Goal: Manage account settings

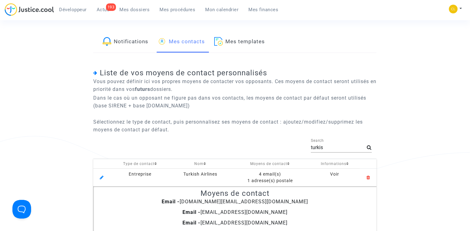
click at [329, 145] on input "turkis" at bounding box center [339, 148] width 56 height 6
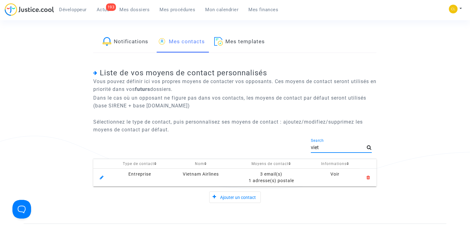
type input "viet"
click at [282, 176] on div "3 email(s)" at bounding box center [271, 174] width 73 height 7
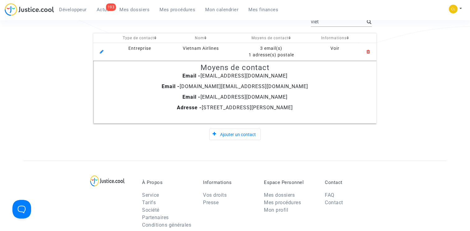
scroll to position [134, 0]
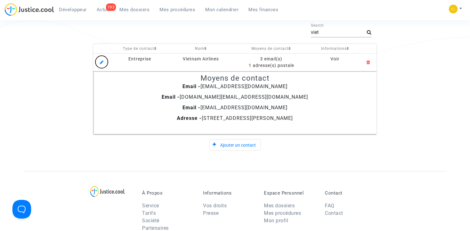
click at [105, 62] on mat-icon at bounding box center [101, 61] width 7 height 7
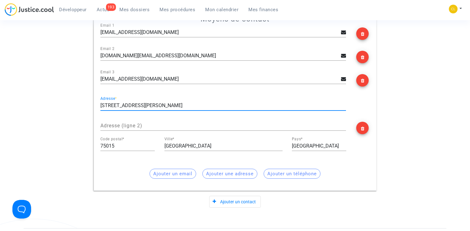
scroll to position [0, 0]
drag, startPoint x: 145, startPoint y: 107, endPoint x: 201, endPoint y: 108, distance: 56.3
click at [201, 108] on input "[STREET_ADDRESS][PERSON_NAME]" at bounding box center [224, 106] width 246 height 6
type input "[STREET_ADDRESS][PERSON_NAME]"
click at [187, 146] on input "[GEOGRAPHIC_DATA]" at bounding box center [224, 146] width 118 height 6
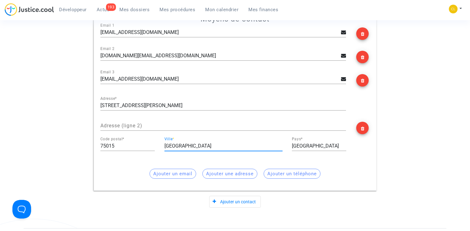
click at [187, 146] on input "[GEOGRAPHIC_DATA]" at bounding box center [224, 146] width 118 height 6
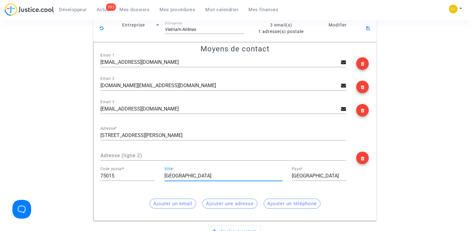
scroll to position [162, 0]
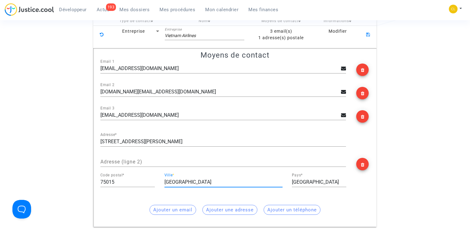
type input "[GEOGRAPHIC_DATA]"
click at [370, 35] on mat-icon at bounding box center [368, 34] width 7 height 7
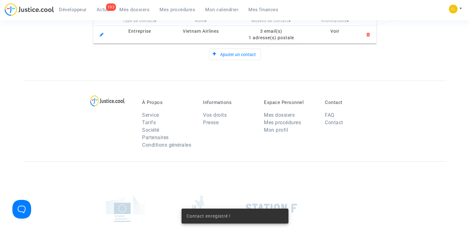
click at [271, 30] on div "3 email(s)" at bounding box center [271, 31] width 73 height 7
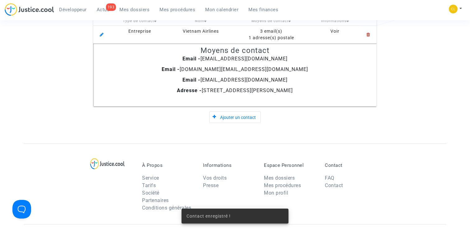
click at [271, 30] on div "3 email(s)" at bounding box center [271, 31] width 73 height 7
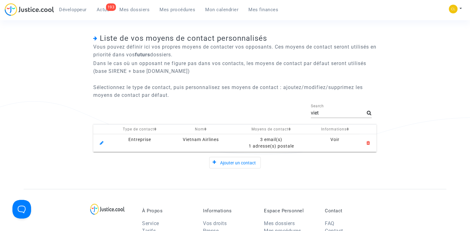
scroll to position [0, 0]
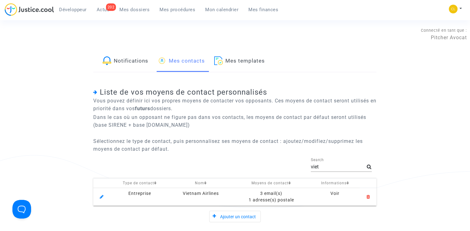
click at [130, 10] on span "Mes dossiers" at bounding box center [134, 10] width 30 height 6
